Goal: Information Seeking & Learning: Learn about a topic

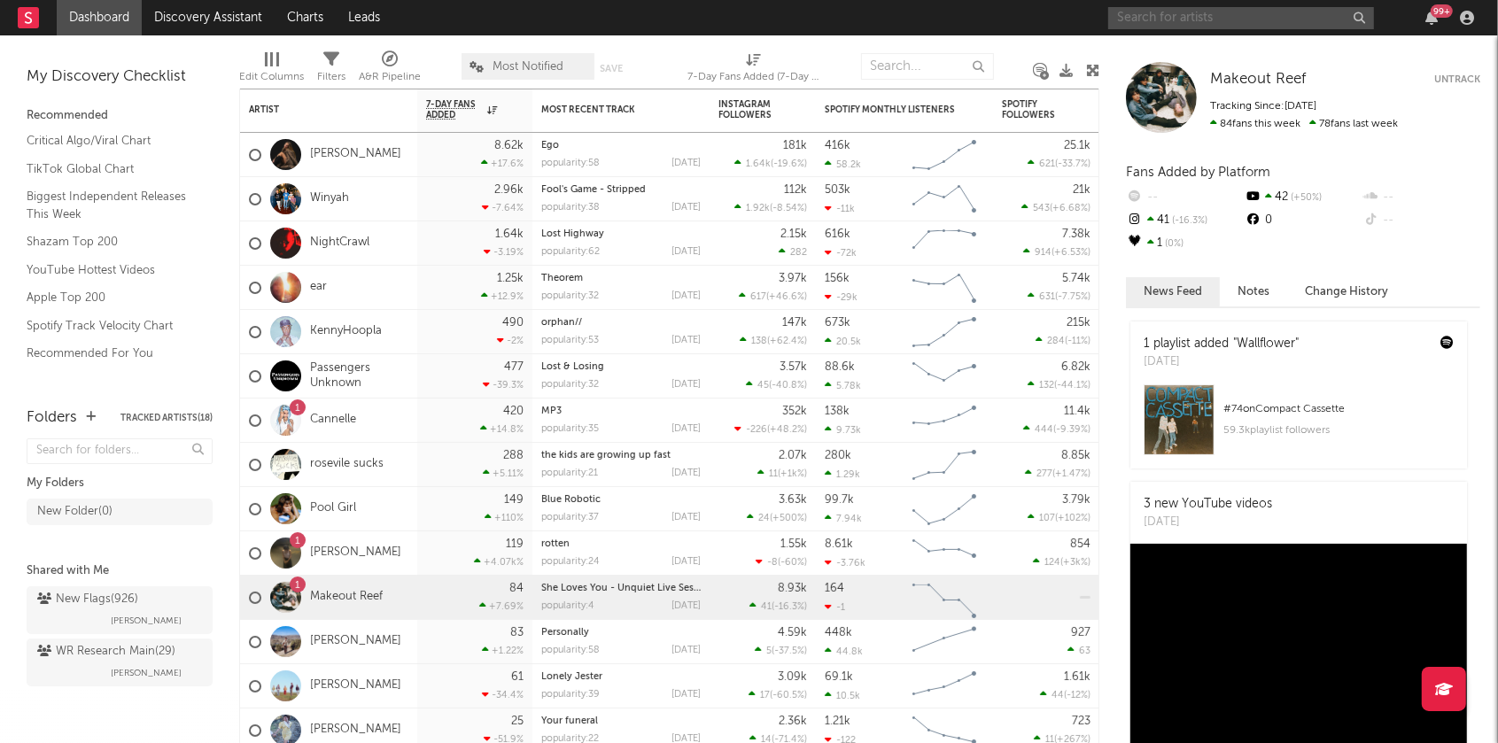
click at [1161, 18] on input "text" at bounding box center [1241, 18] width 266 height 22
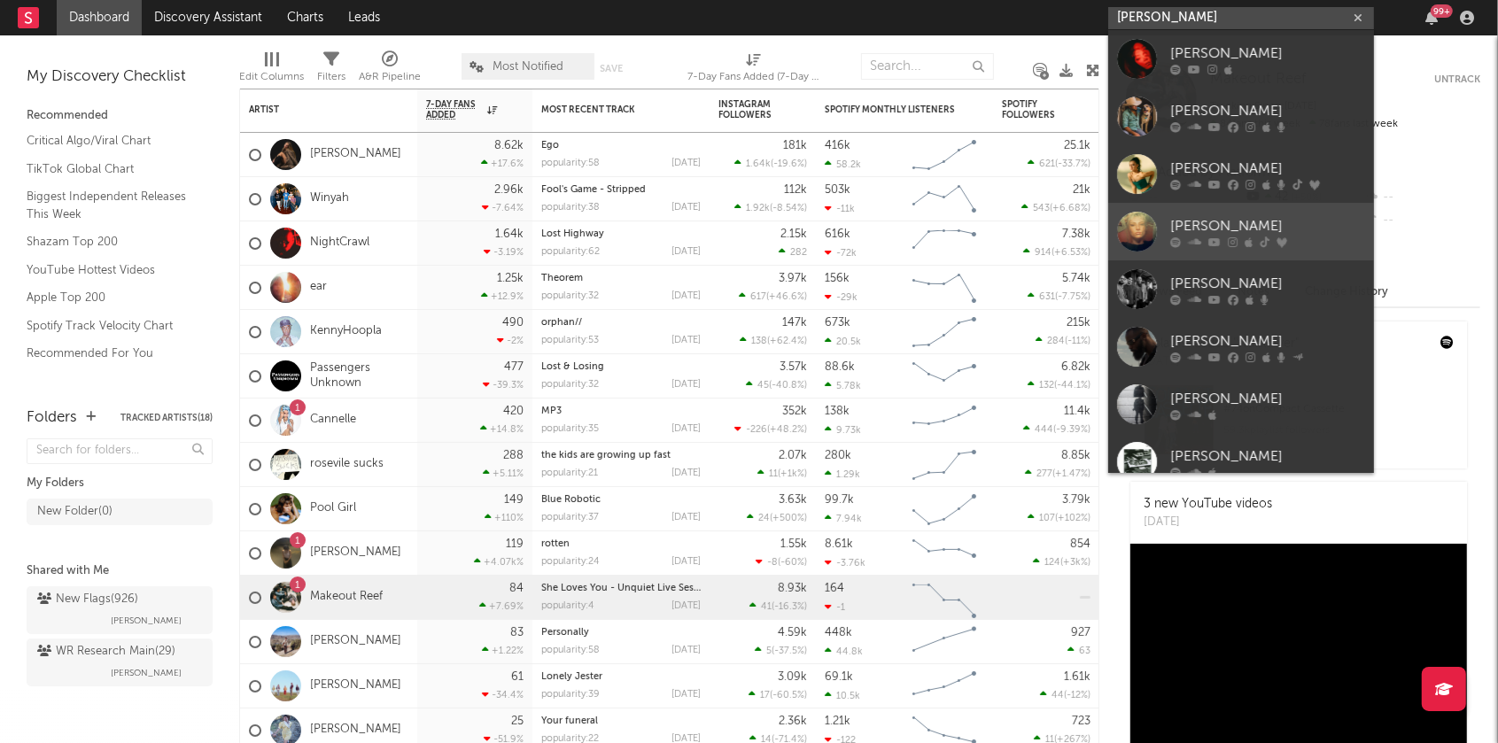
type input "[PERSON_NAME]"
click at [1184, 219] on div "[PERSON_NAME]" at bounding box center [1267, 225] width 195 height 21
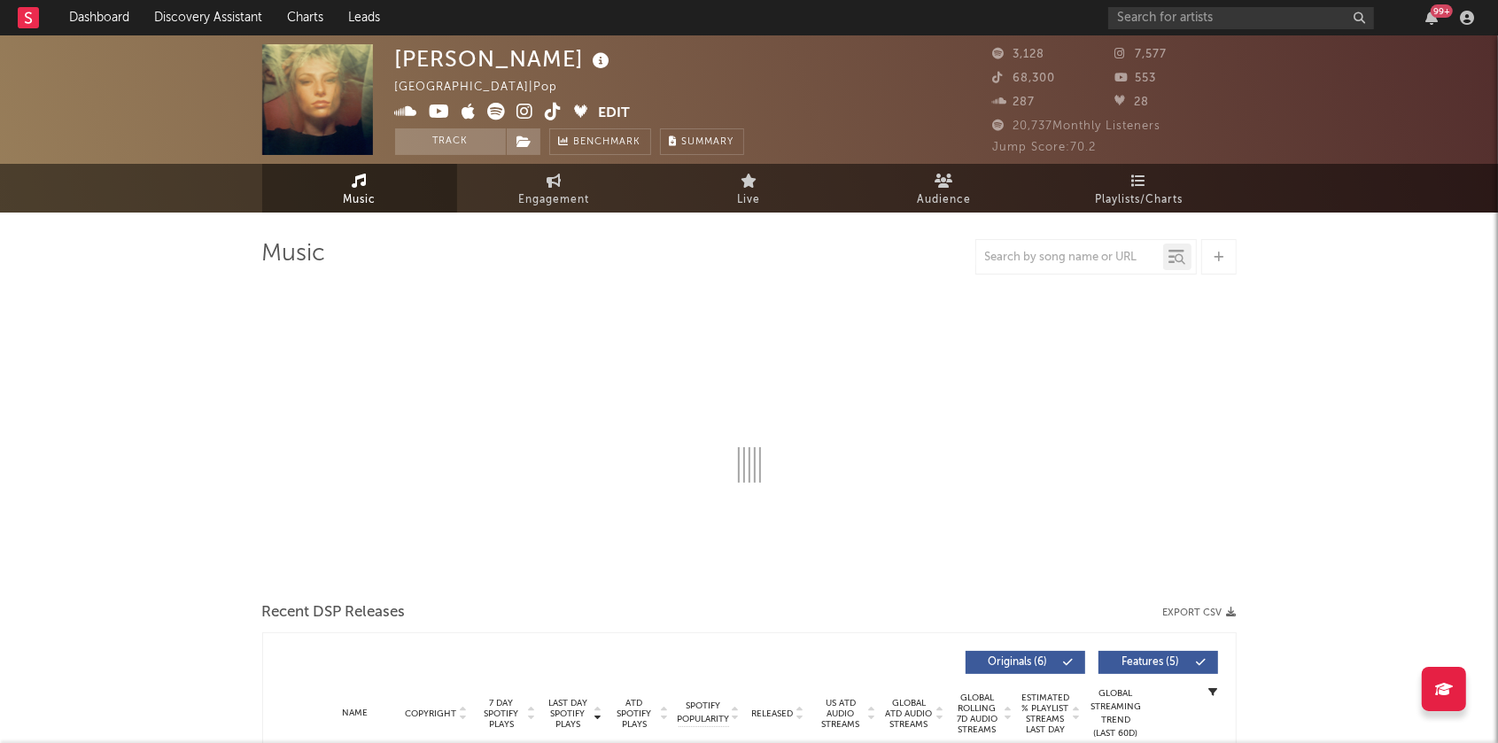
select select "1w"
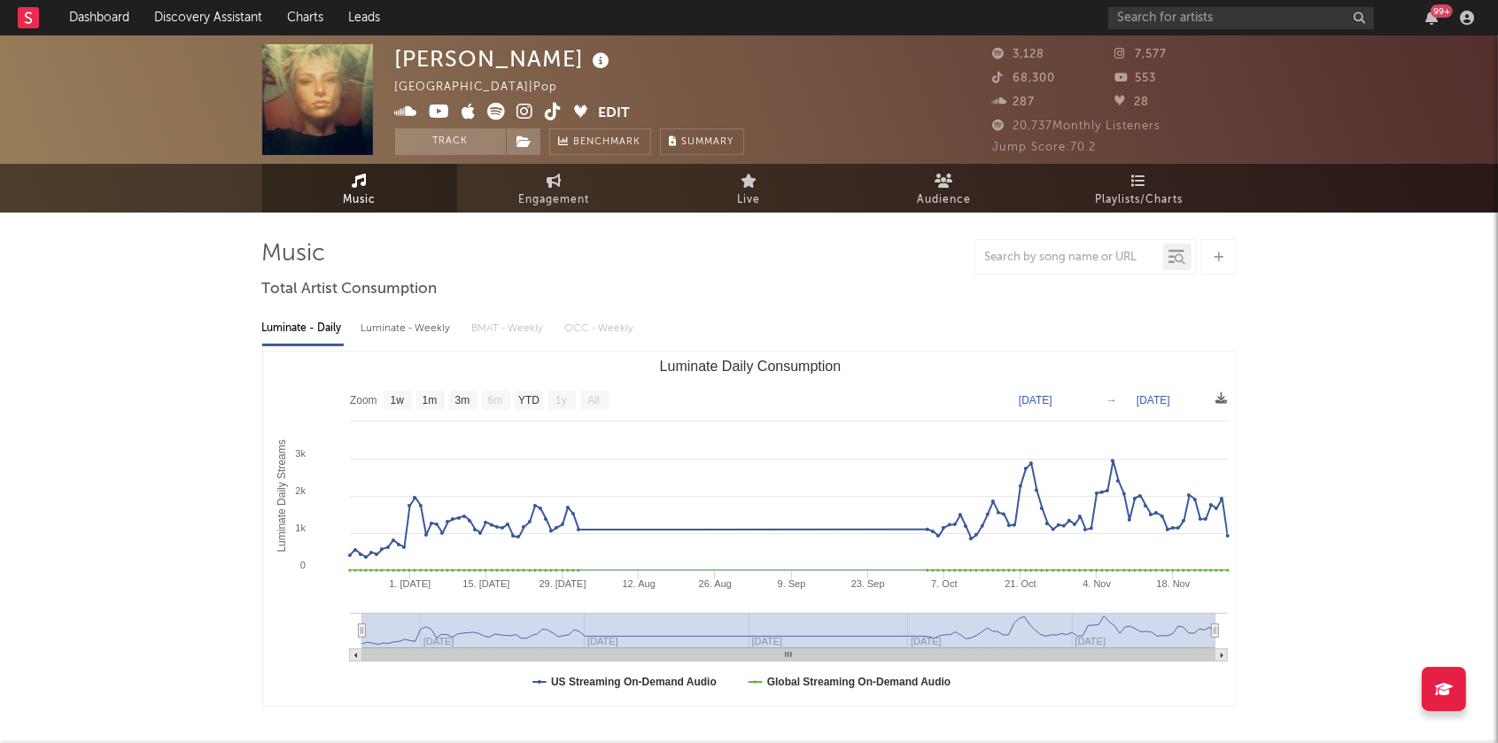
click at [525, 112] on icon at bounding box center [525, 112] width 17 height 18
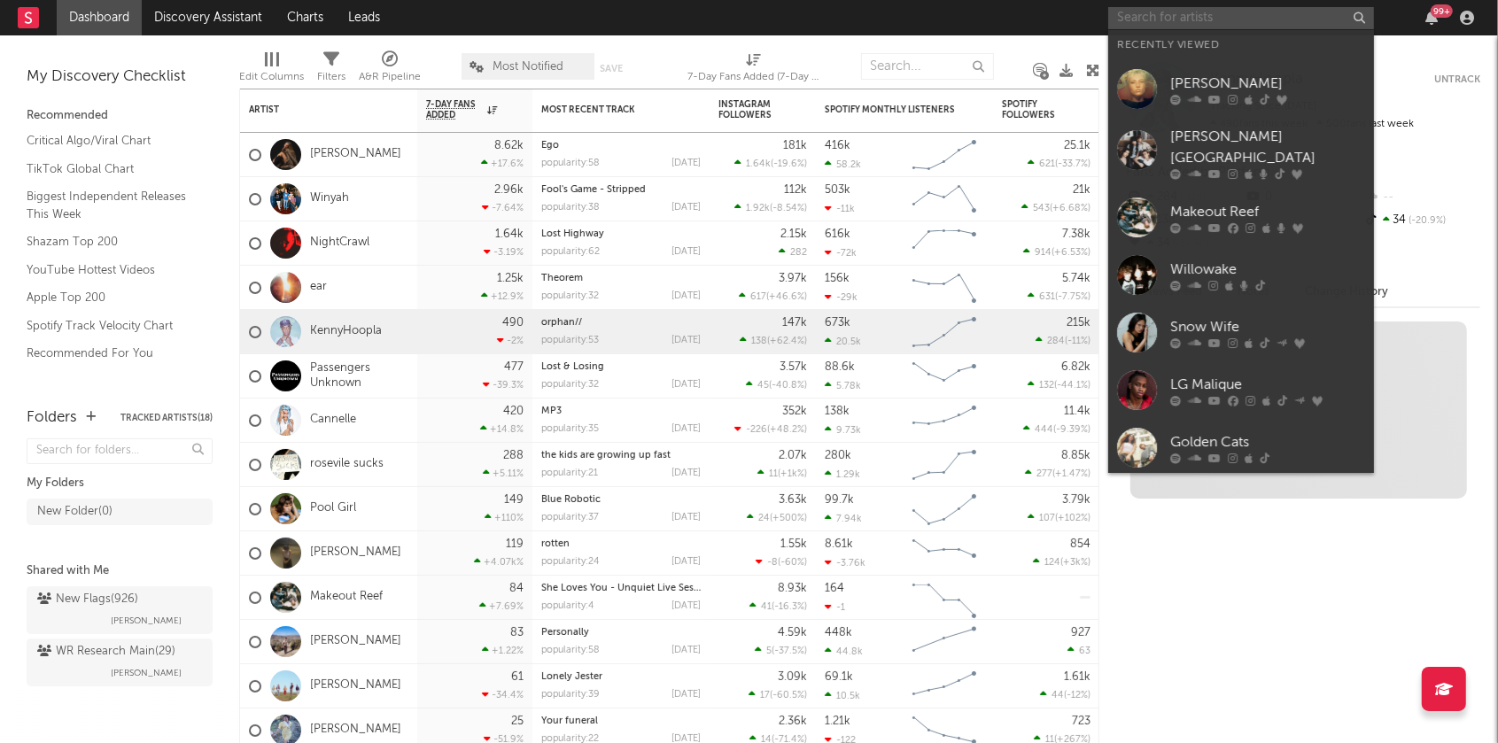
click at [1163, 19] on input "text" at bounding box center [1241, 18] width 266 height 22
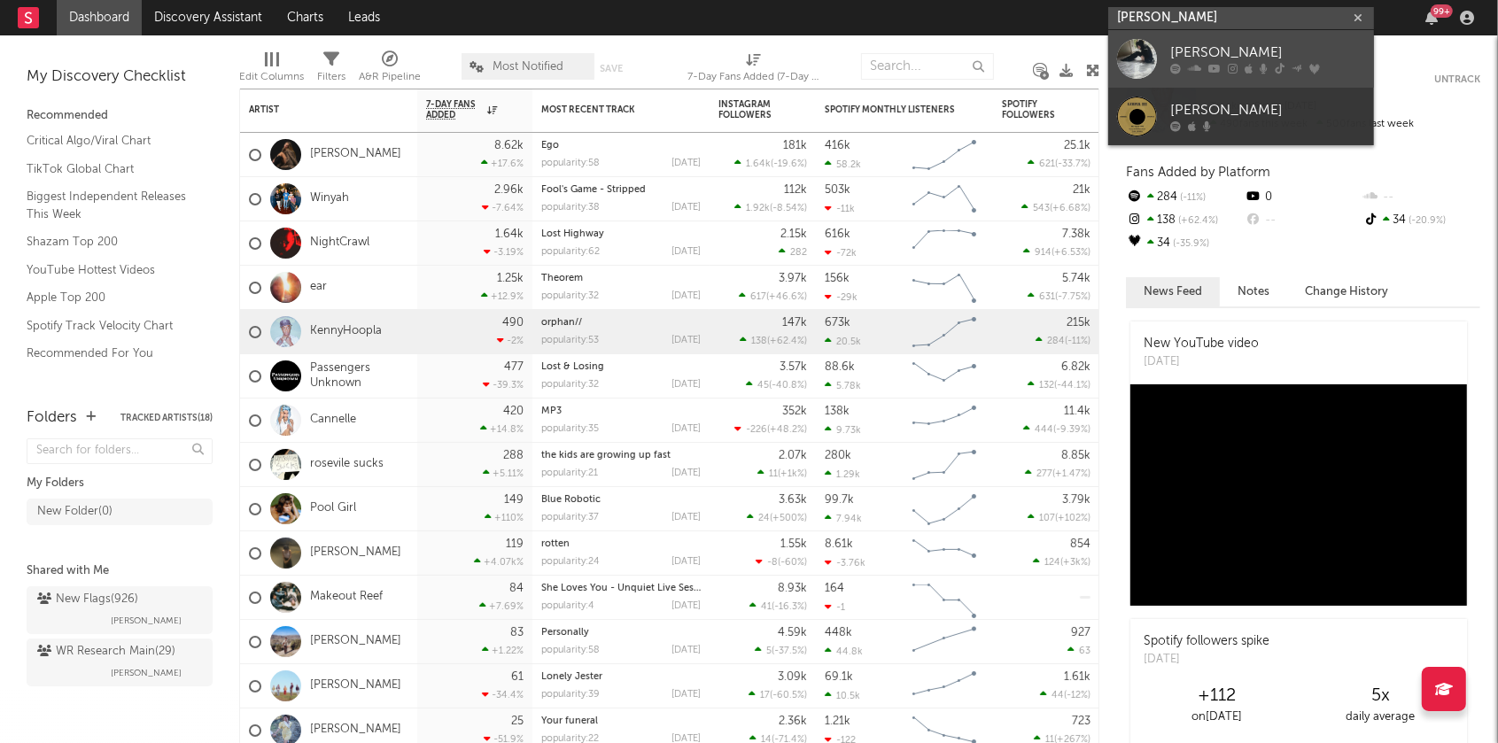
type input "ella wools"
click at [1195, 45] on div "Ella Woolsey" at bounding box center [1267, 53] width 195 height 21
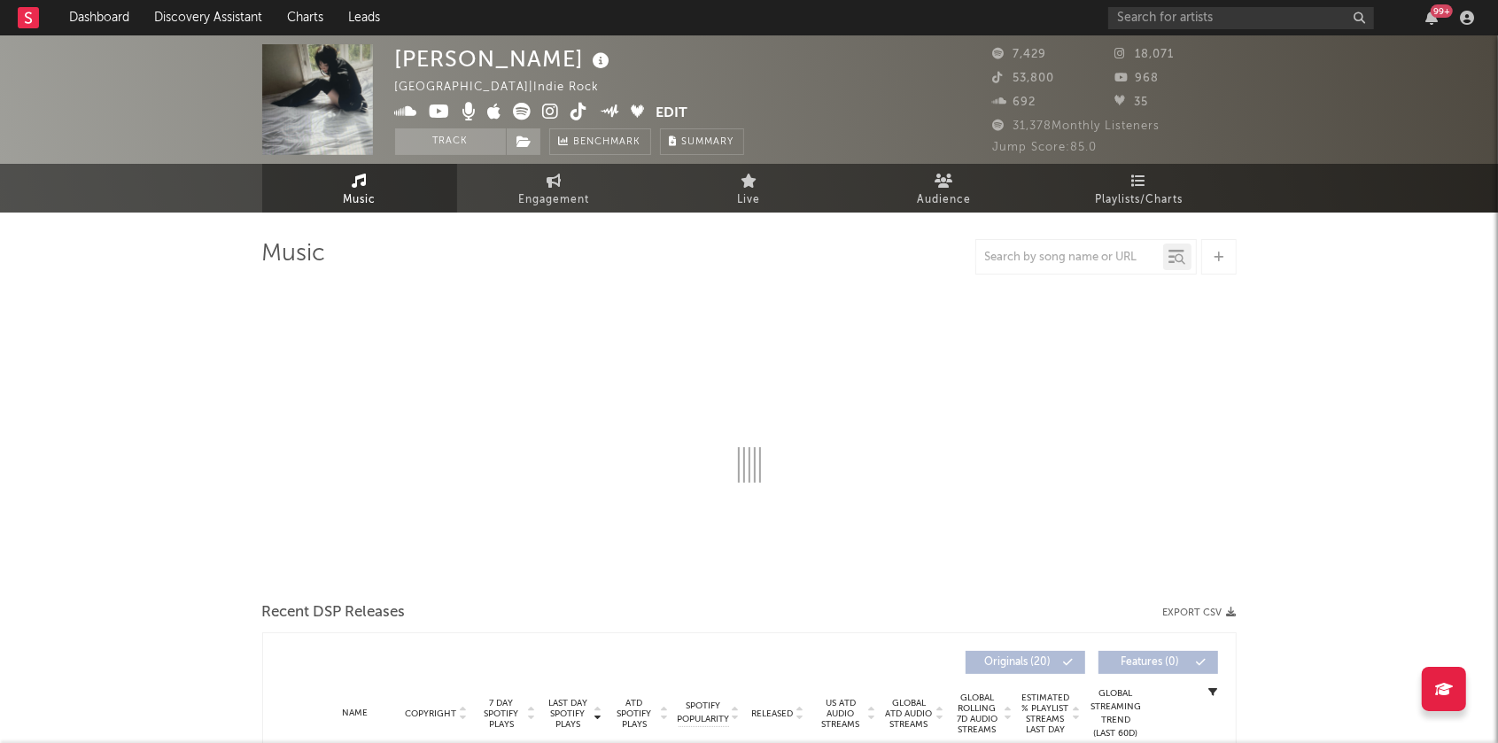
select select "1w"
